Goal: Information Seeking & Learning: Compare options

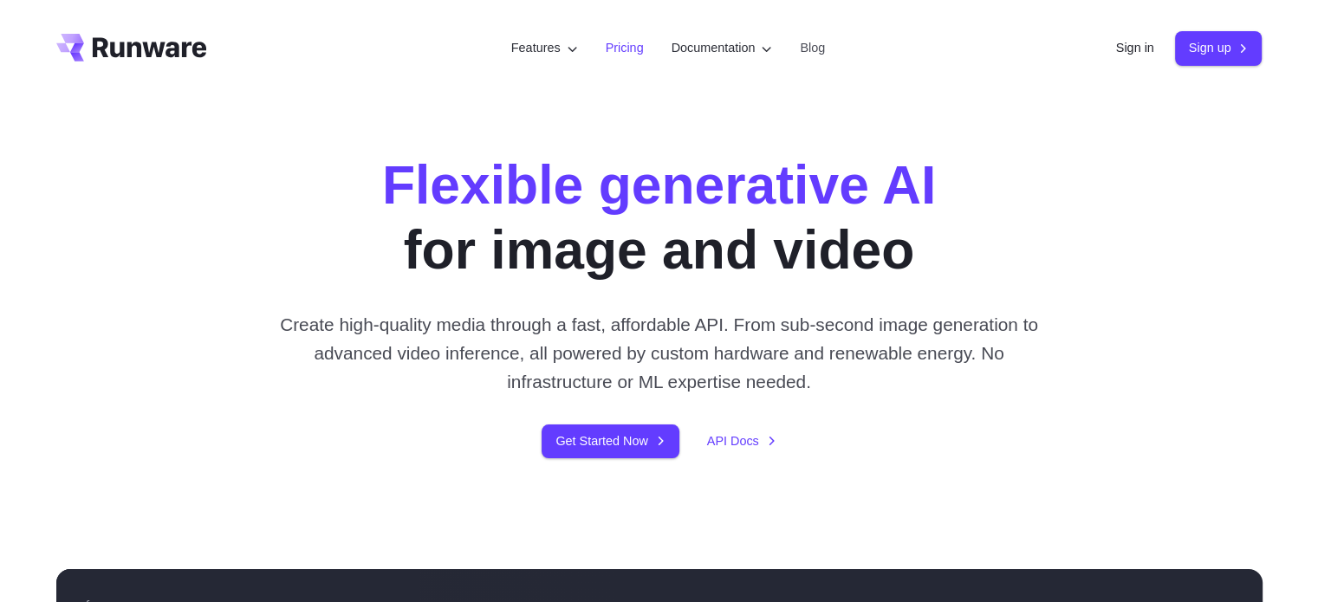
click at [620, 55] on link "Pricing" at bounding box center [625, 48] width 38 height 20
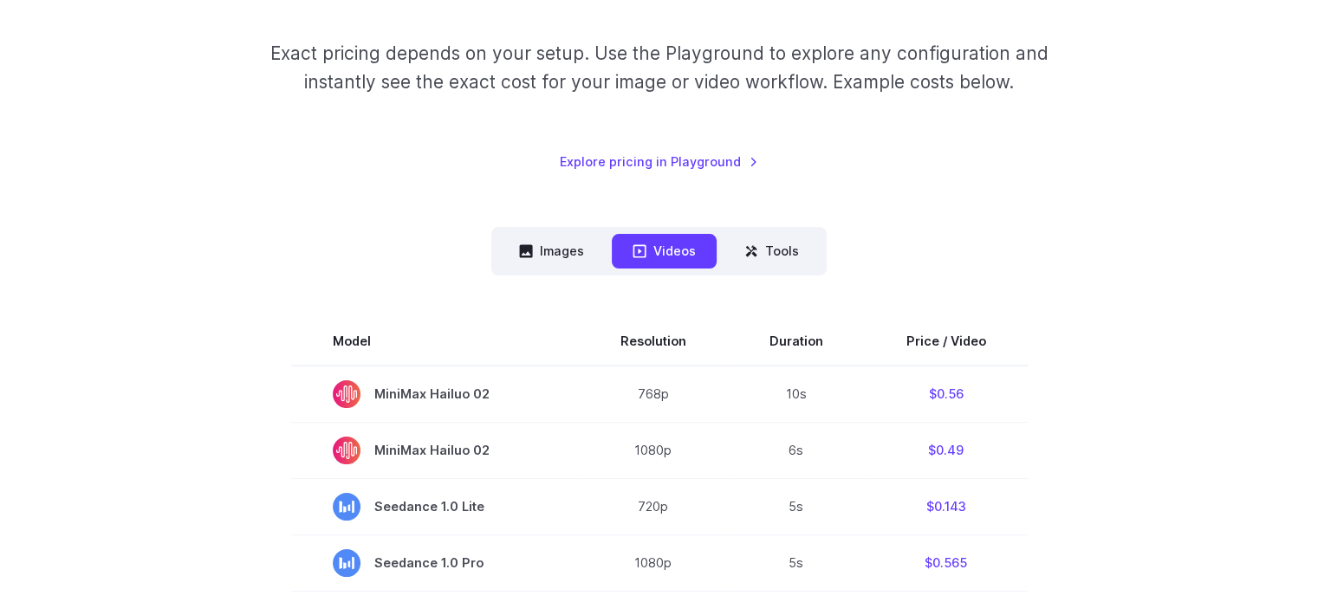
scroll to position [267, 0]
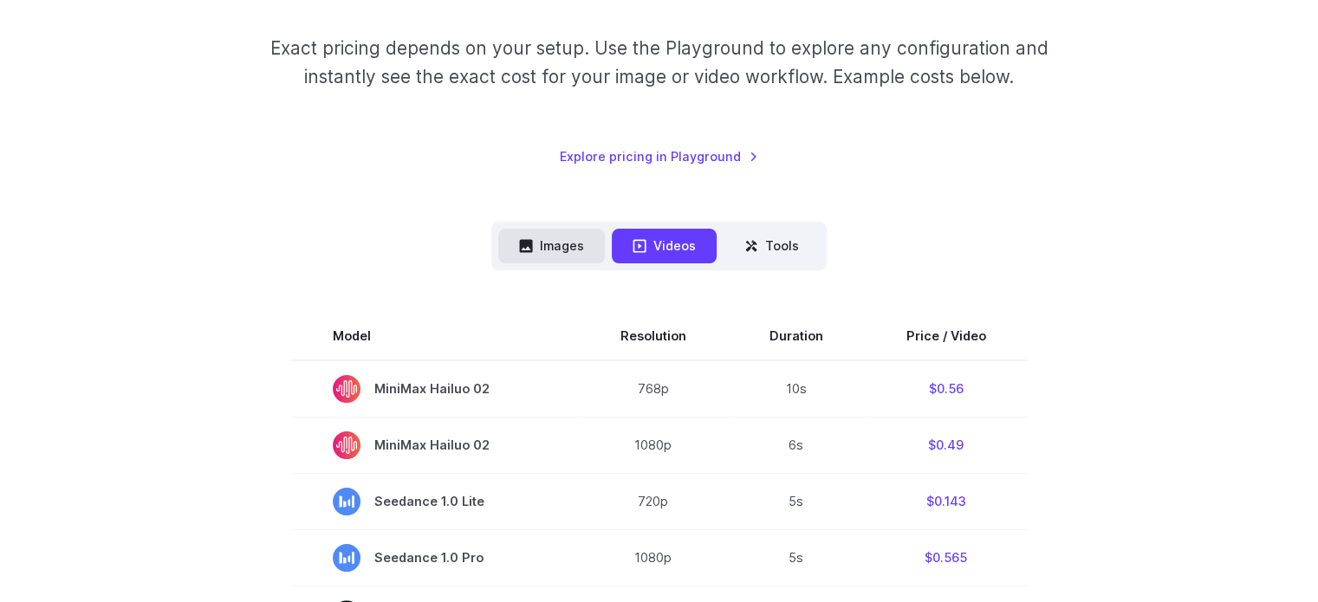
click at [568, 245] on button "Images" at bounding box center [551, 246] width 107 height 34
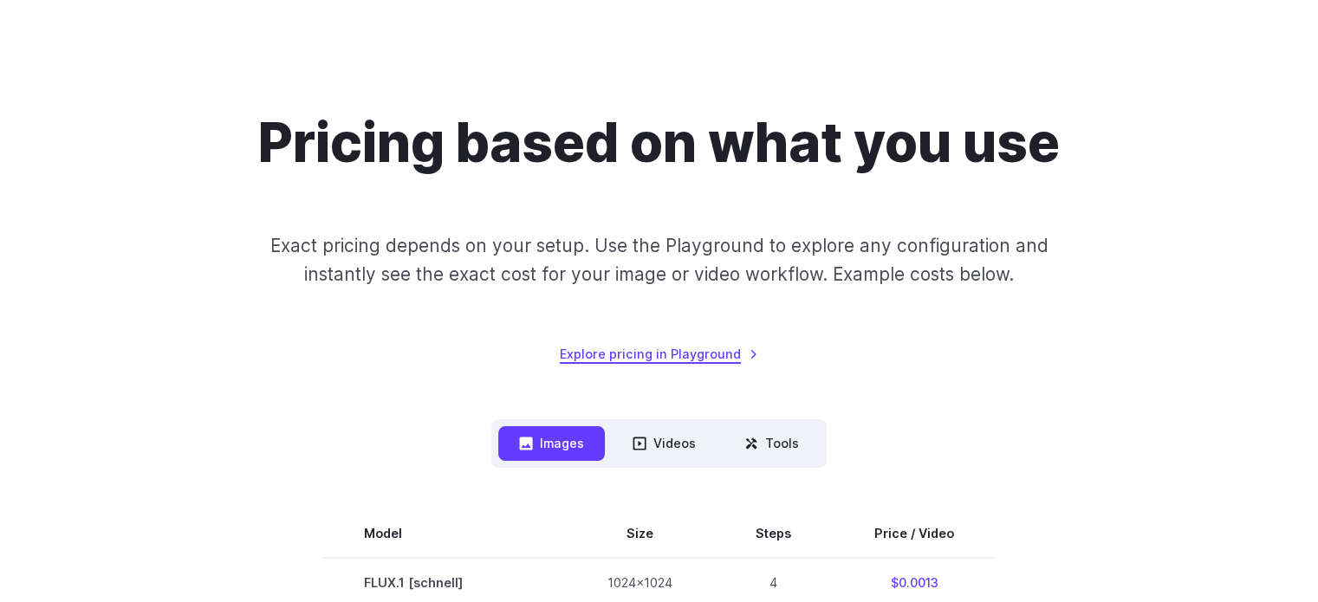
scroll to position [0, 0]
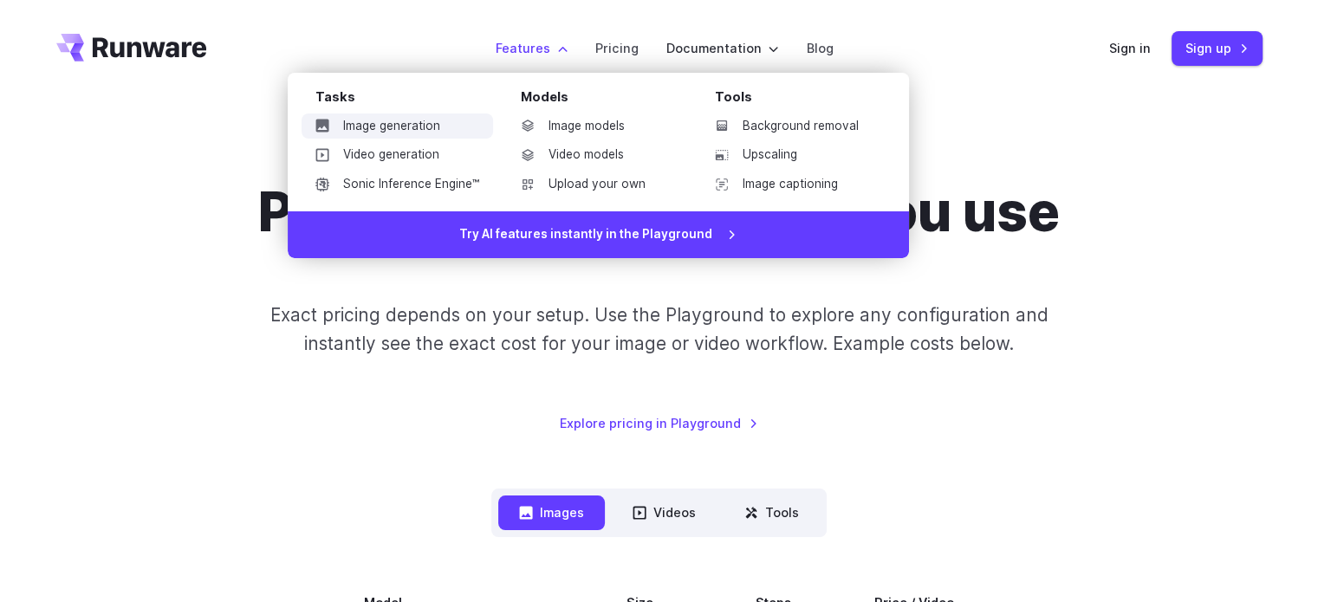
click at [407, 127] on link "Image generation" at bounding box center [397, 127] width 191 height 26
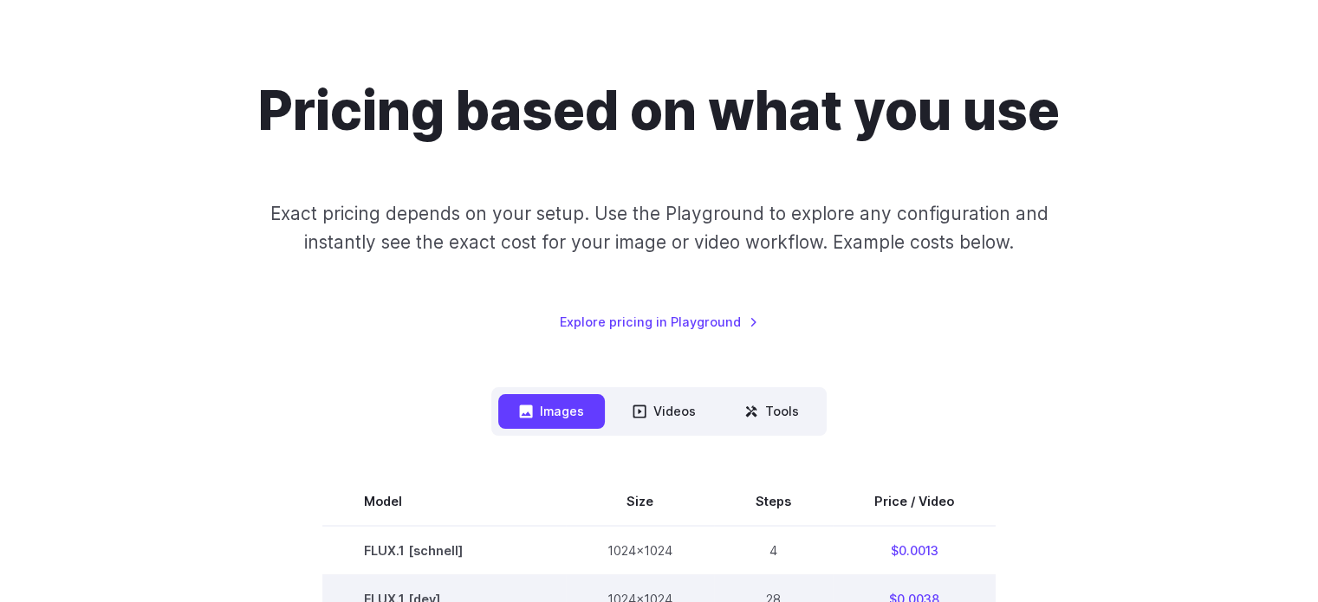
scroll to position [289, 0]
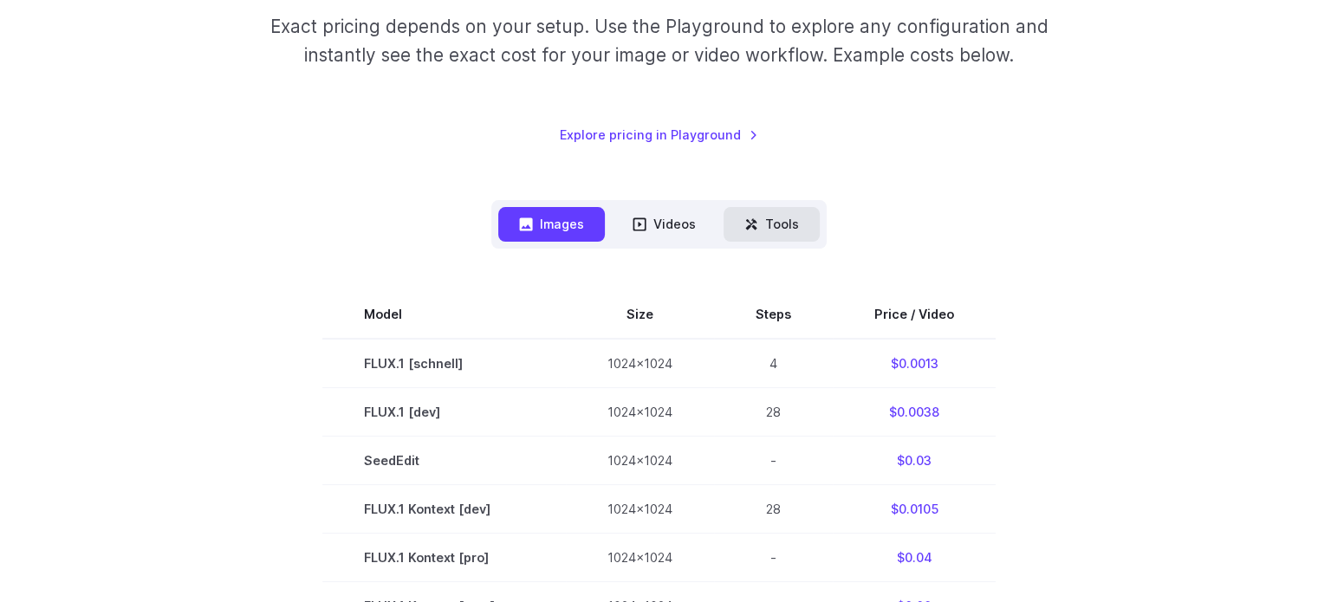
click at [769, 220] on button "Tools" at bounding box center [772, 224] width 96 height 34
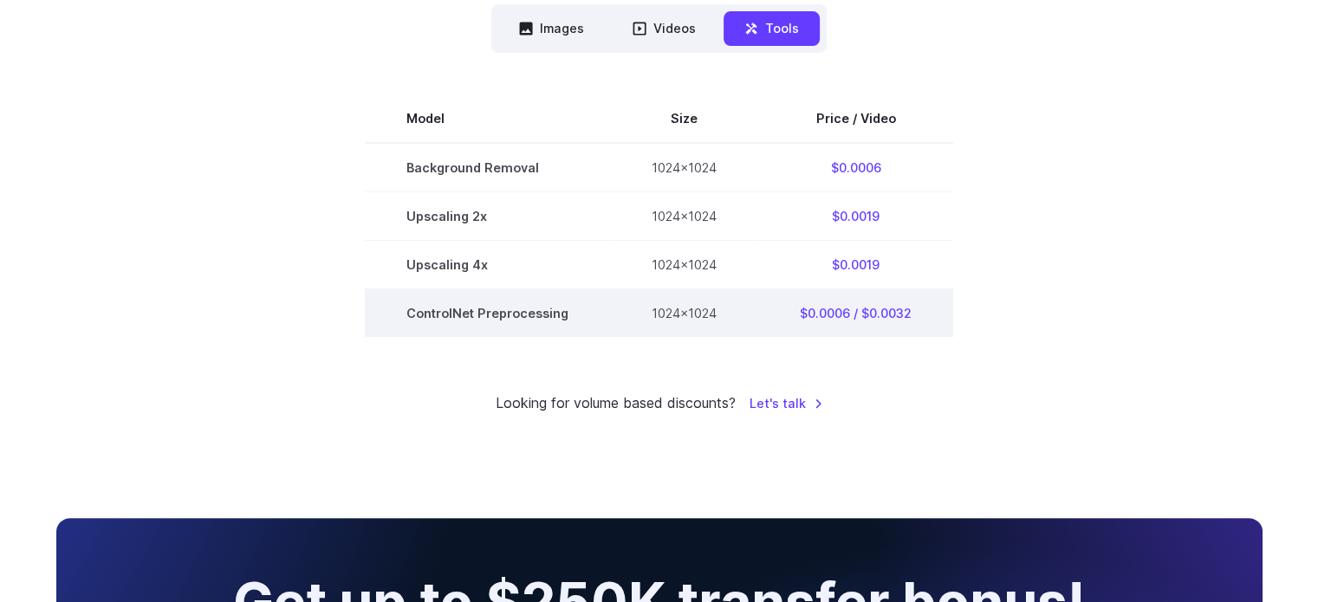
scroll to position [433, 0]
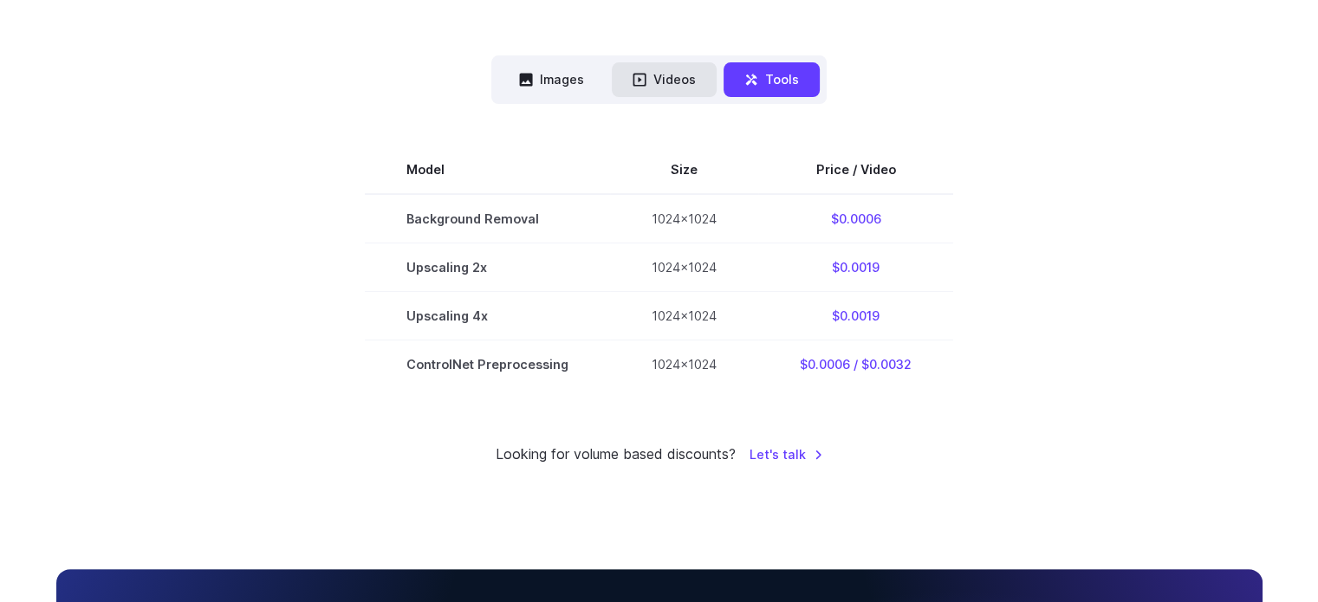
click at [706, 88] on button "Videos" at bounding box center [664, 79] width 105 height 34
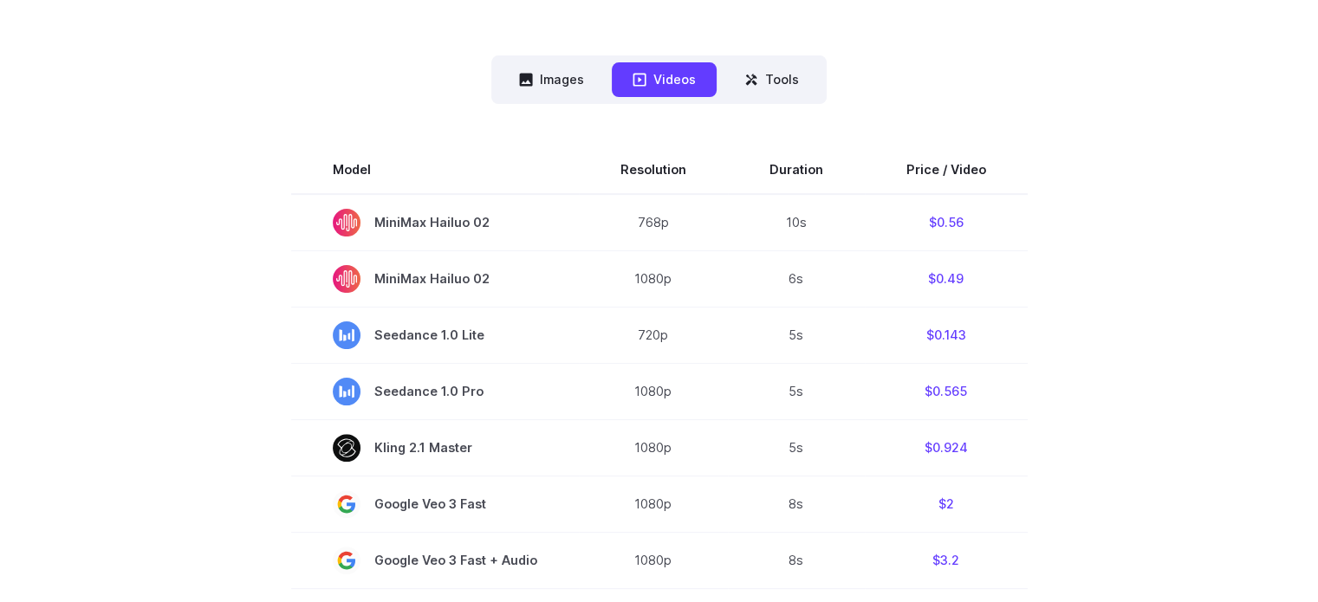
click at [583, 88] on button "Images" at bounding box center [551, 79] width 107 height 34
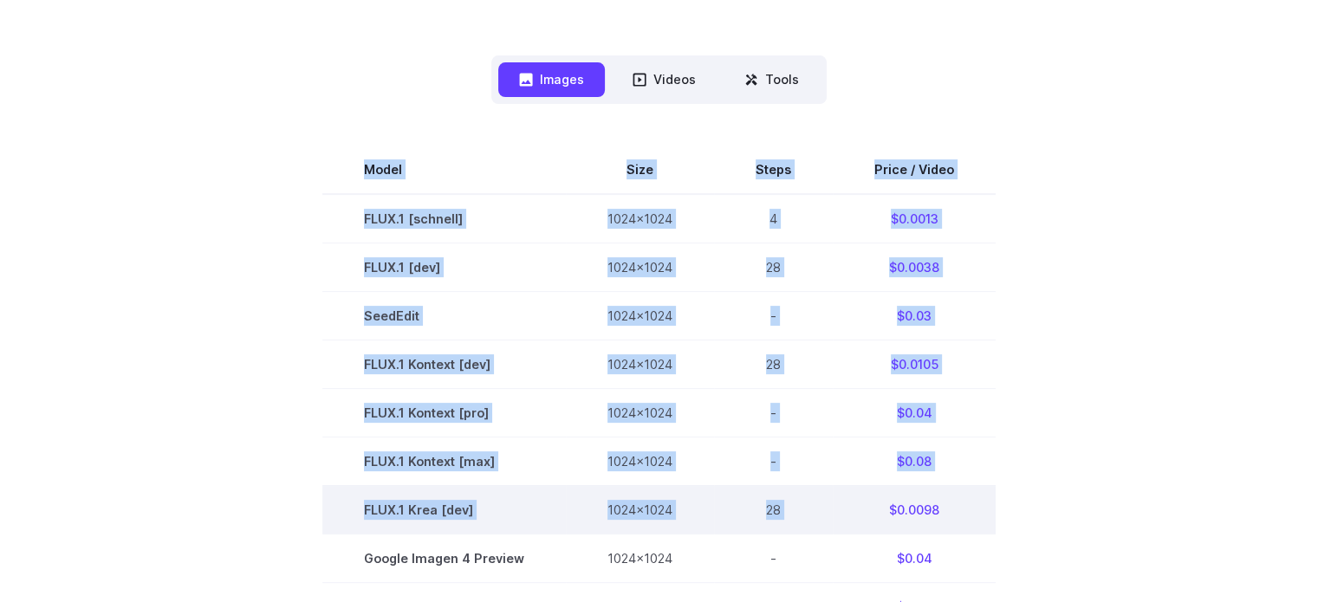
drag, startPoint x: 350, startPoint y: 186, endPoint x: 851, endPoint y: 534, distance: 609.6
click at [851, 534] on tbody "Model Size Steps Price / Video FLUX.1 [[PERSON_NAME]] 1024x1024 4 $0.0013 FLUX.…" at bounding box center [658, 559] width 673 height 826
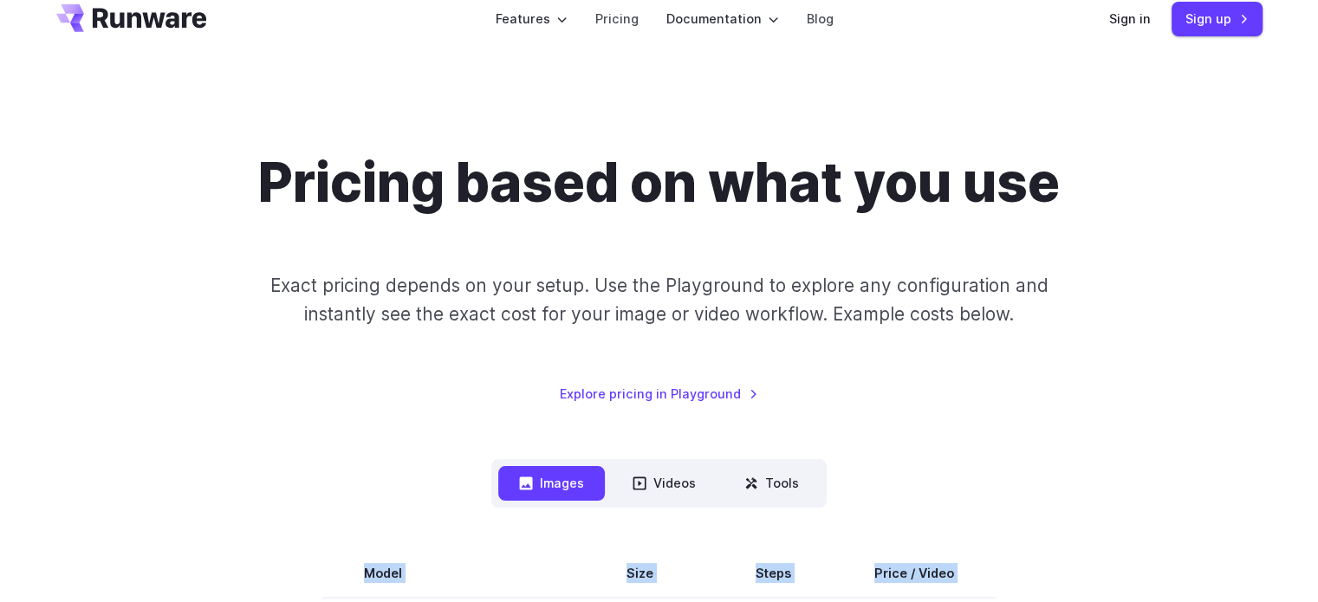
scroll to position [0, 0]
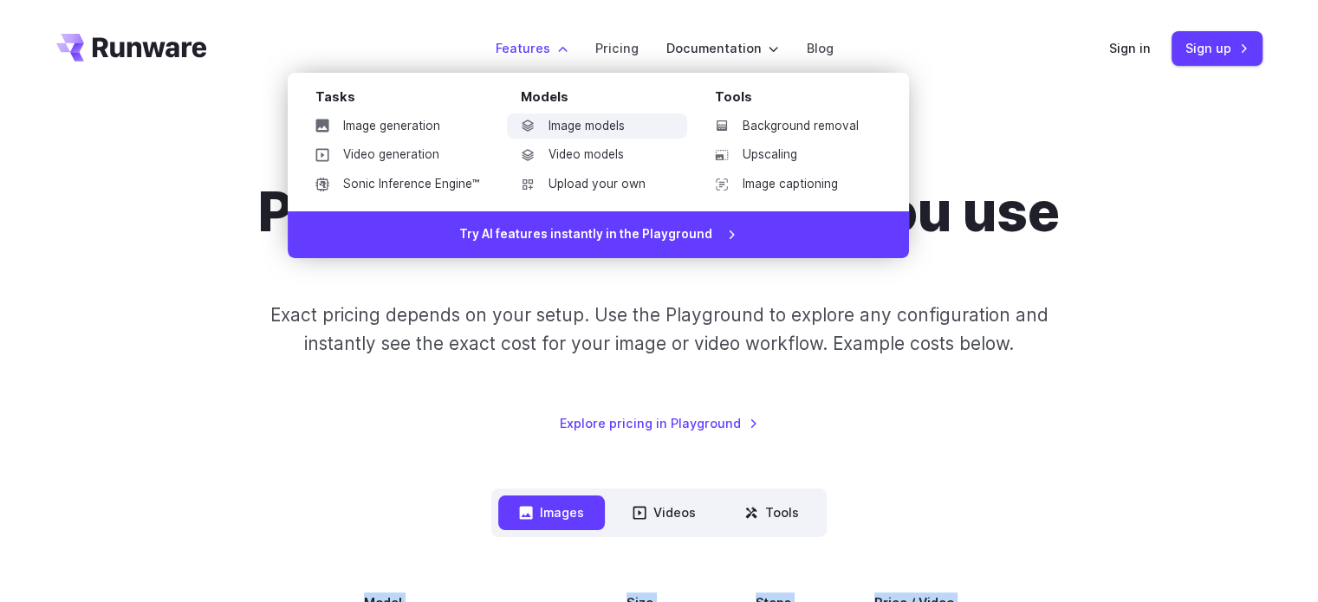
click at [561, 128] on link "Image models" at bounding box center [597, 127] width 180 height 26
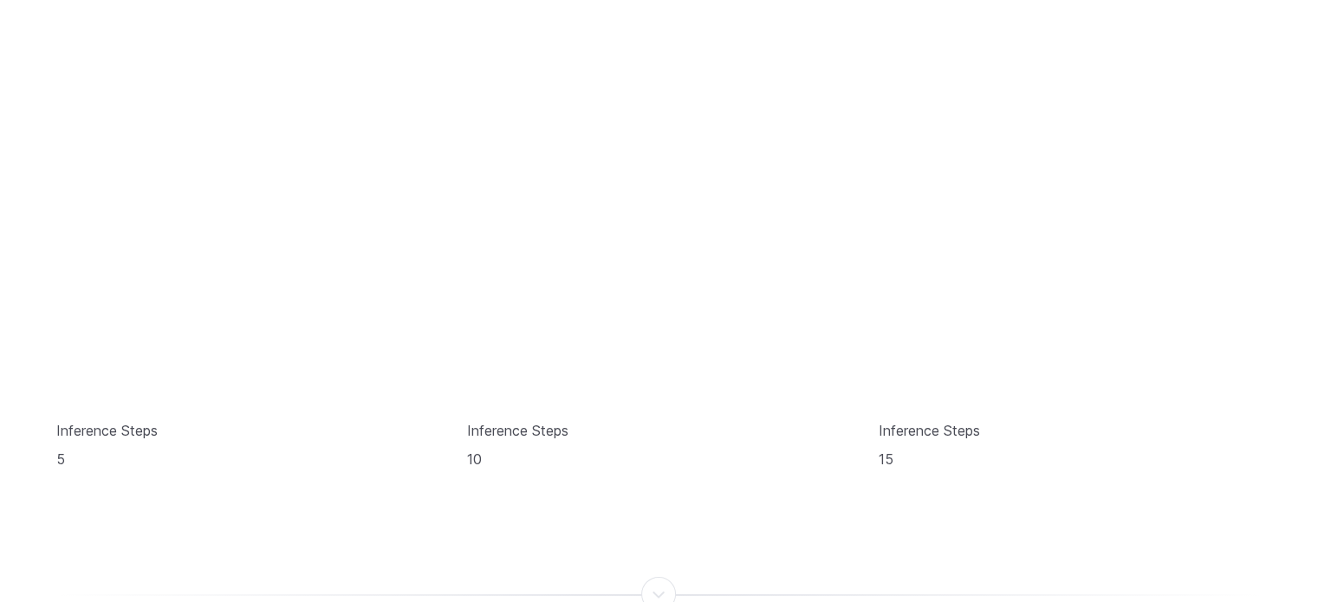
scroll to position [5215, 0]
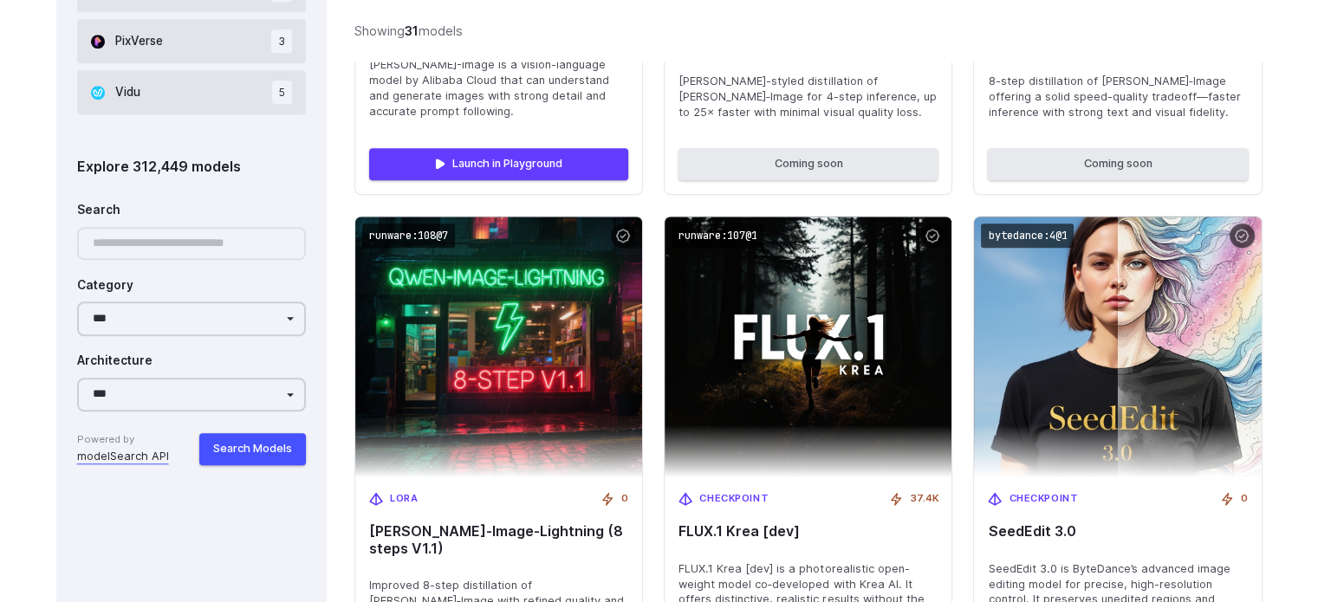
scroll to position [1588, 0]
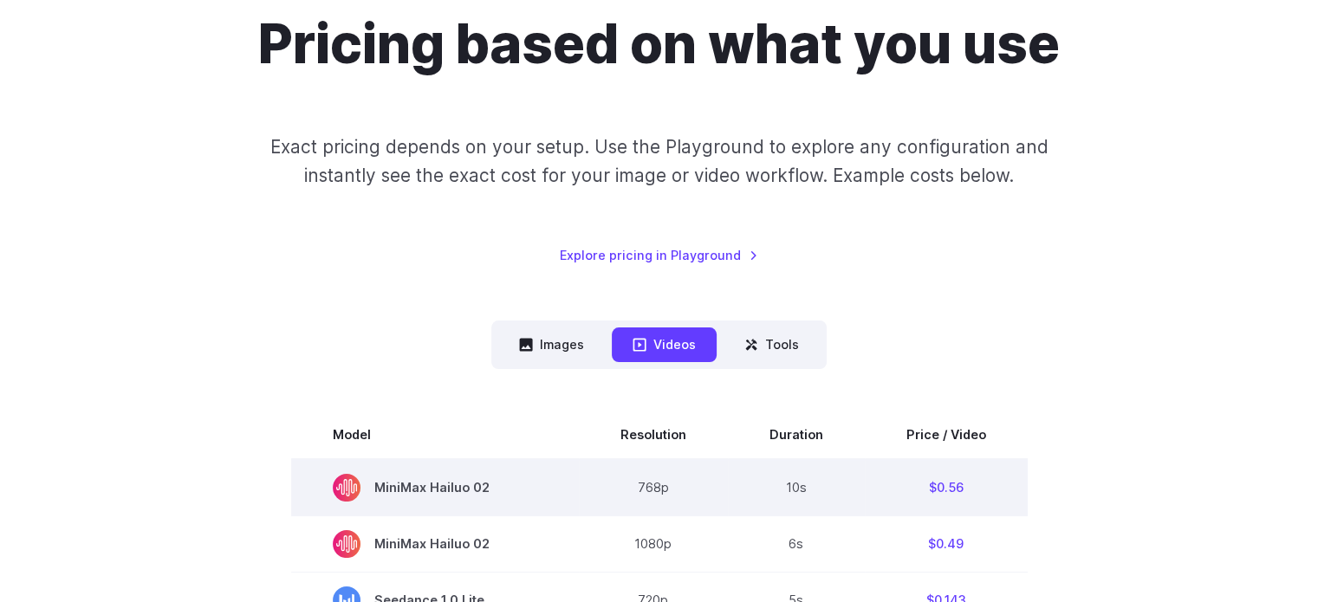
scroll to position [433, 0]
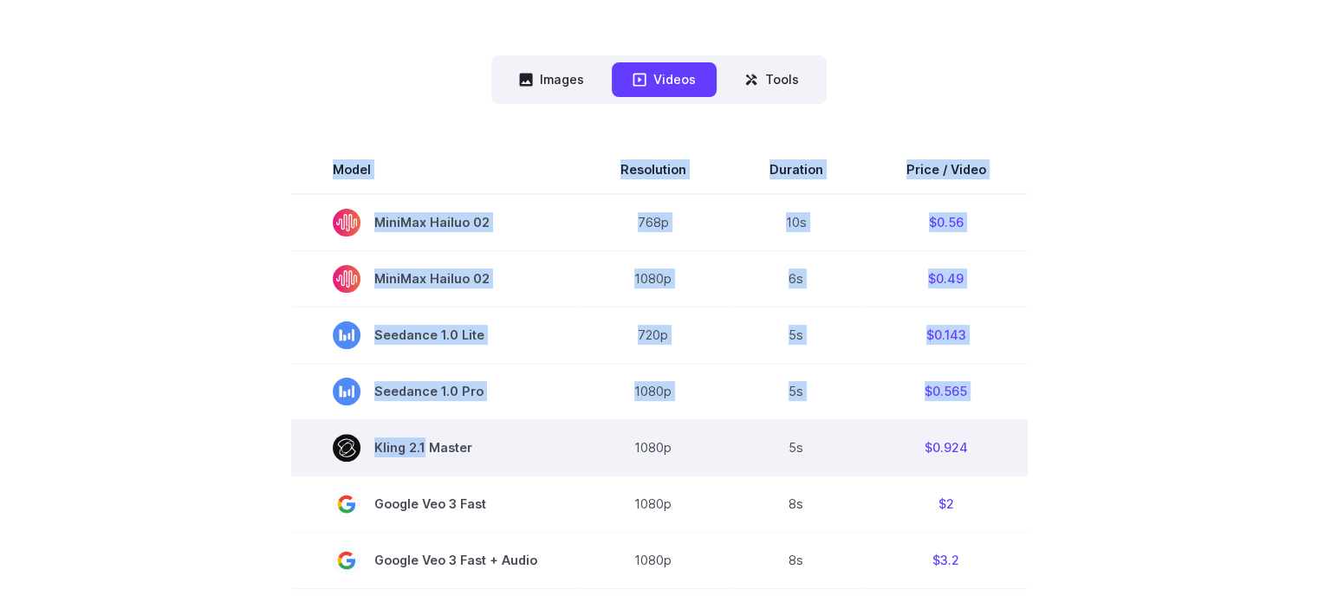
drag, startPoint x: 340, startPoint y: 180, endPoint x: 423, endPoint y: 450, distance: 282.0
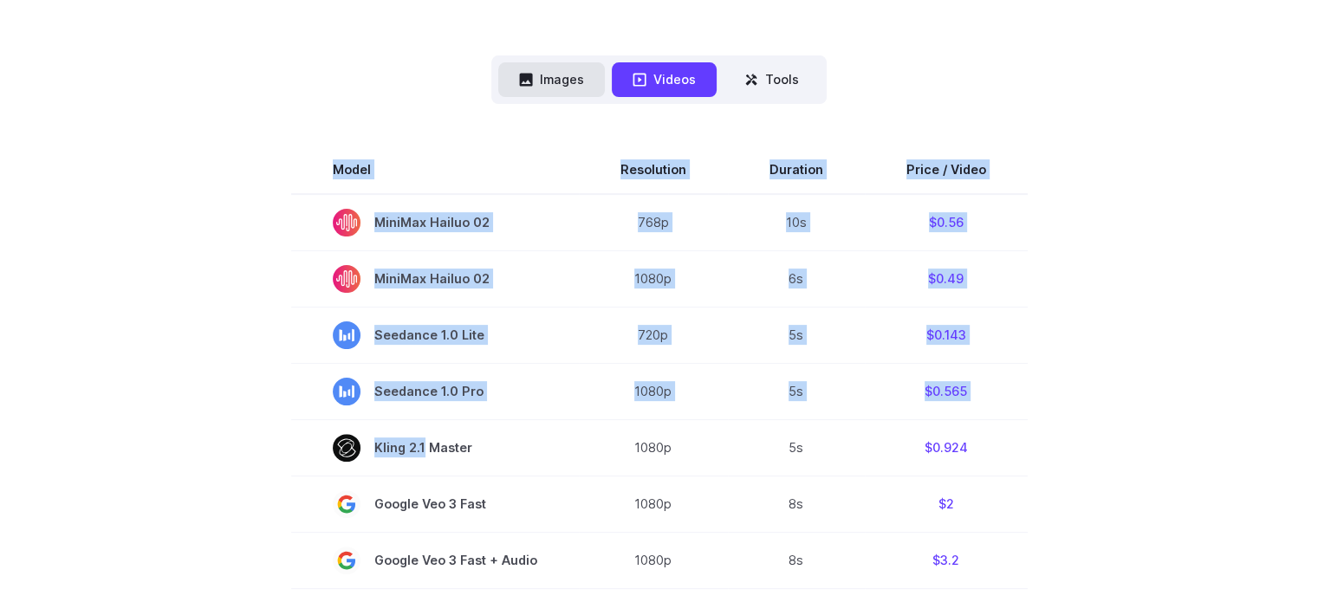
click at [544, 77] on button "Images" at bounding box center [551, 79] width 107 height 34
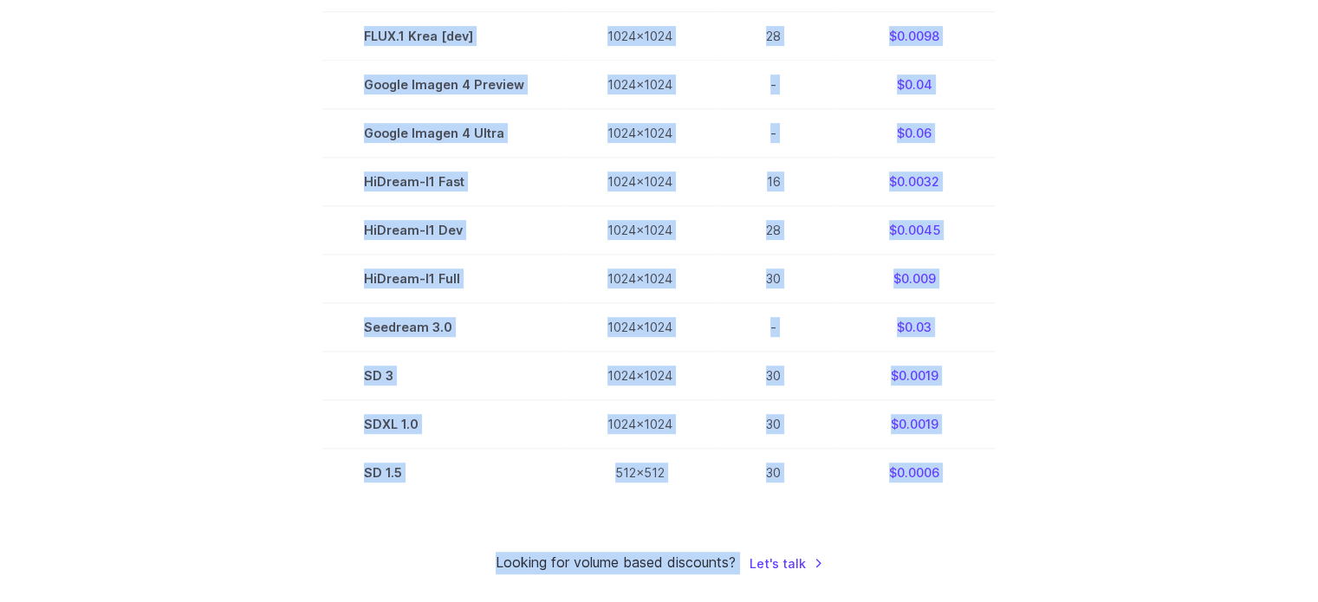
scroll to position [908, 0]
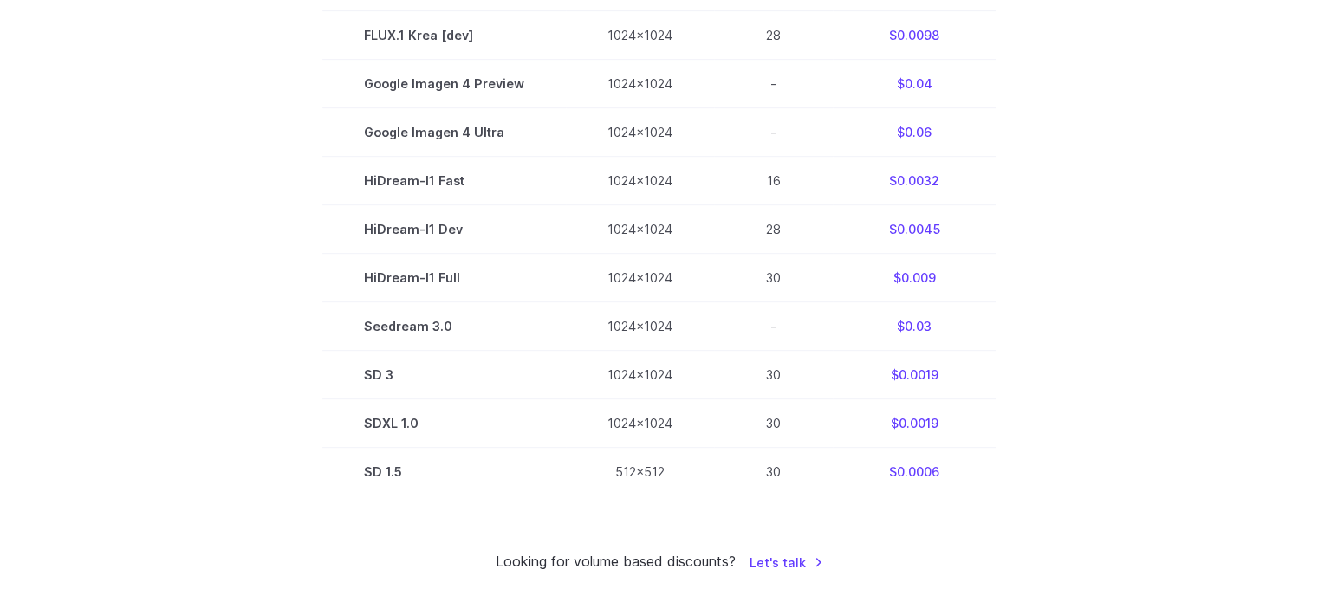
drag, startPoint x: 332, startPoint y: 146, endPoint x: 1003, endPoint y: 474, distance: 746.4
click at [1003, 474] on section "Model Size Steps Price / Video FLUX.1 [[PERSON_NAME]] 1024x1024 4 $0.0013 FLUX.…" at bounding box center [659, 84] width 1206 height 826
copy table
click at [278, 308] on section "Model Size Steps Price / Video FLUX.1 [[PERSON_NAME]] 1024x1024 4 $0.0013 FLUX.…" at bounding box center [659, 84] width 1206 height 826
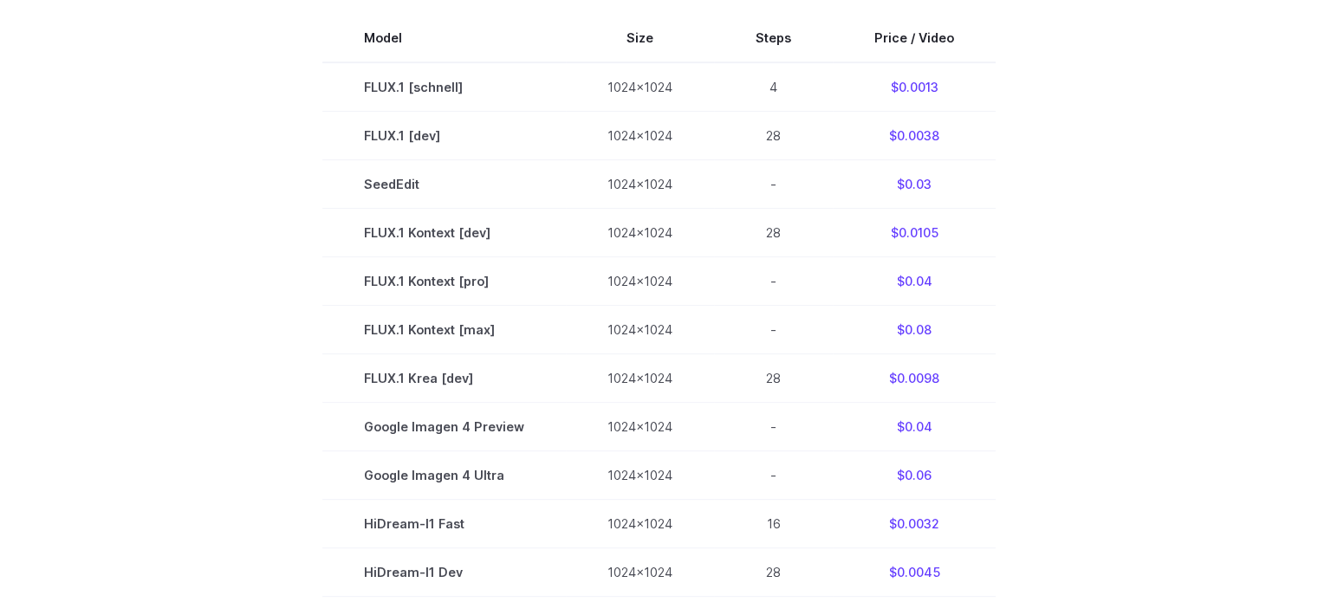
scroll to position [276, 0]
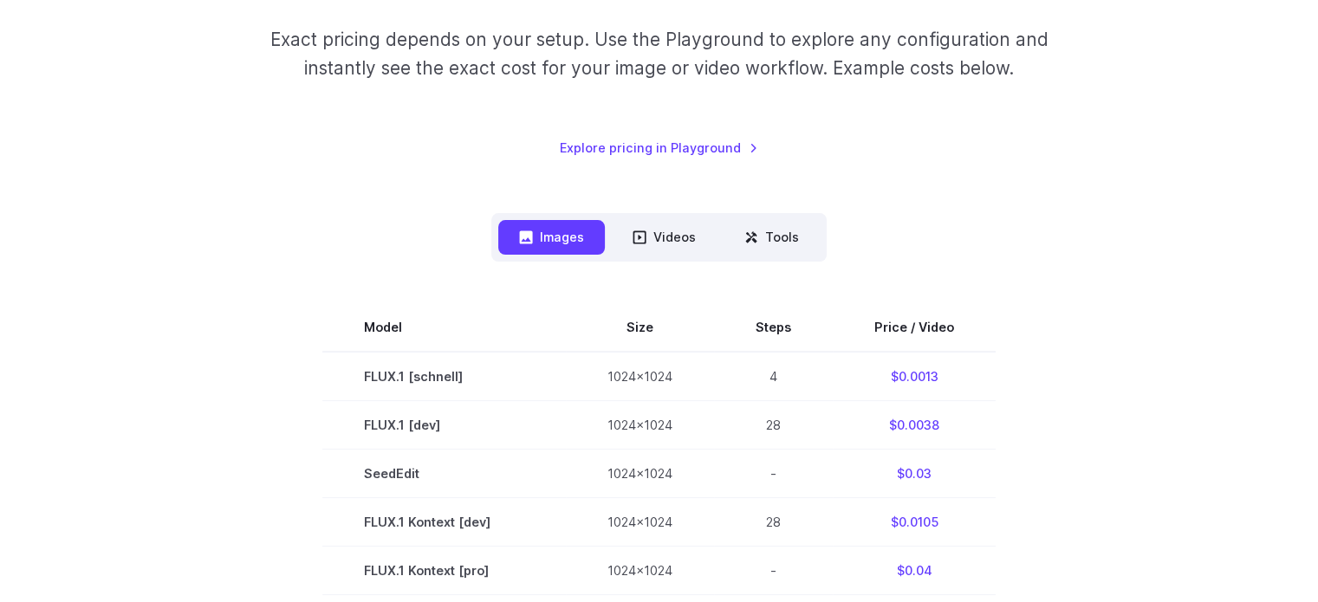
click at [677, 219] on nav "Images Videos Tools ****** ****** *****" at bounding box center [658, 237] width 335 height 48
click at [667, 229] on button "Videos" at bounding box center [664, 237] width 105 height 34
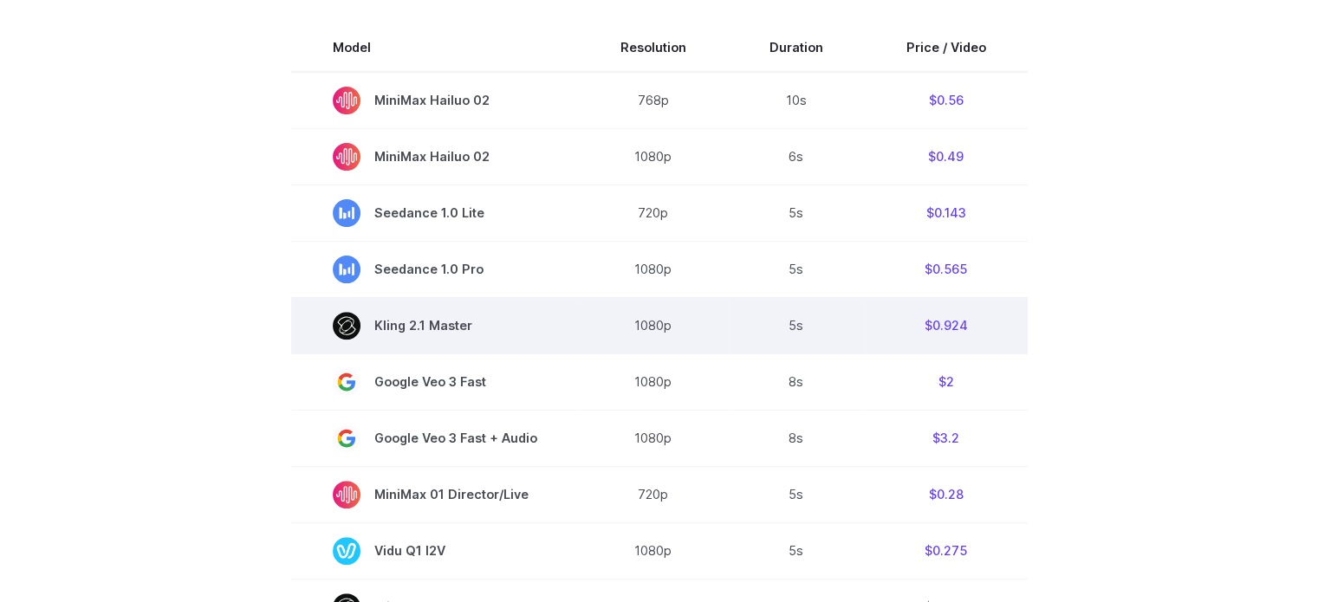
scroll to position [565, 0]
